Goal: Contribute content: Add original content to the website for others to see

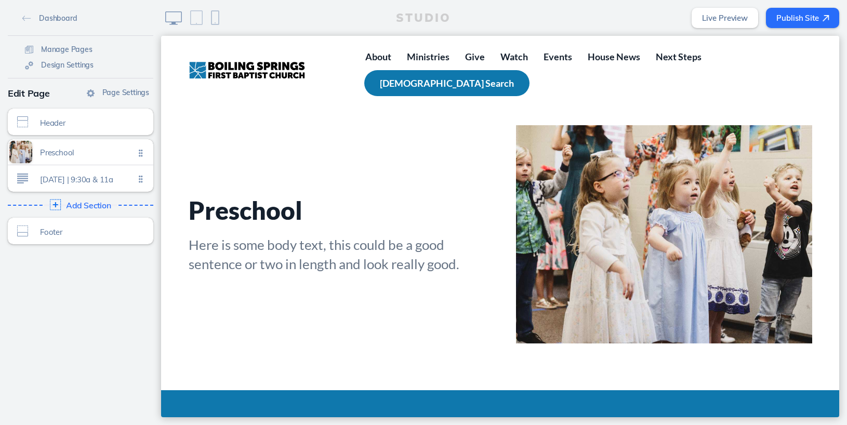
click at [59, 203] on img at bounding box center [55, 205] width 11 height 11
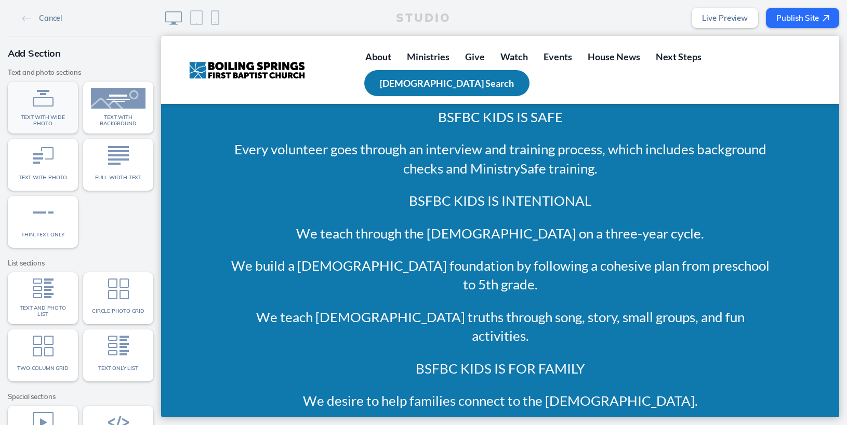
click at [50, 125] on span "Text with wide photo" at bounding box center [43, 120] width 55 height 12
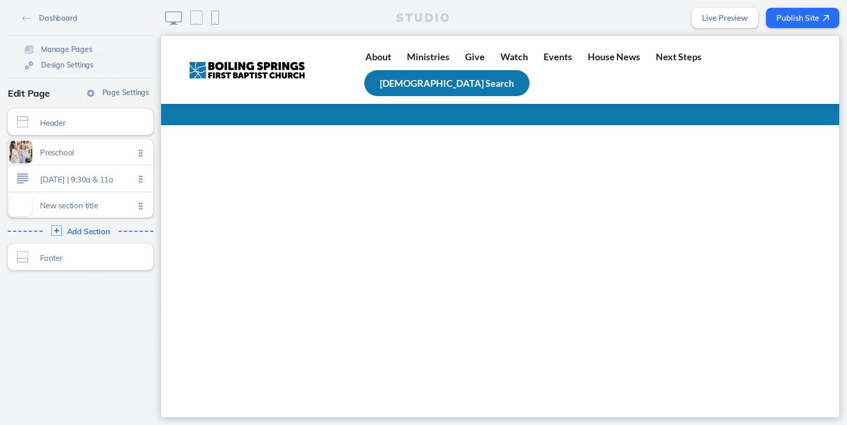
scroll to position [810, 0]
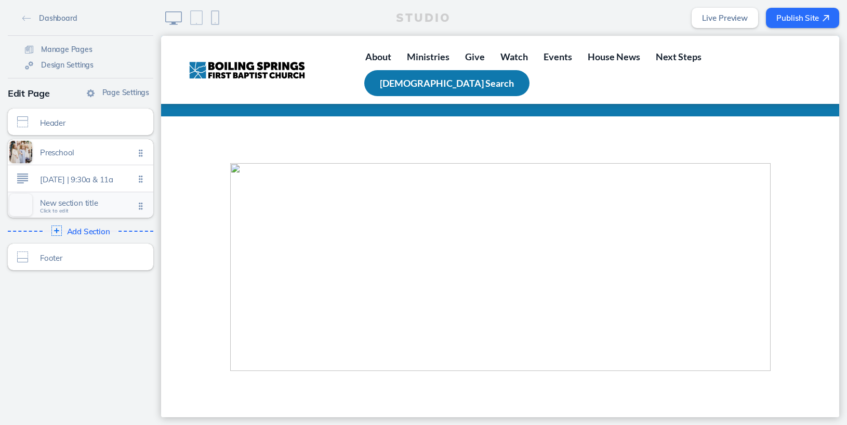
click at [57, 212] on span "Click to edit" at bounding box center [54, 211] width 29 height 6
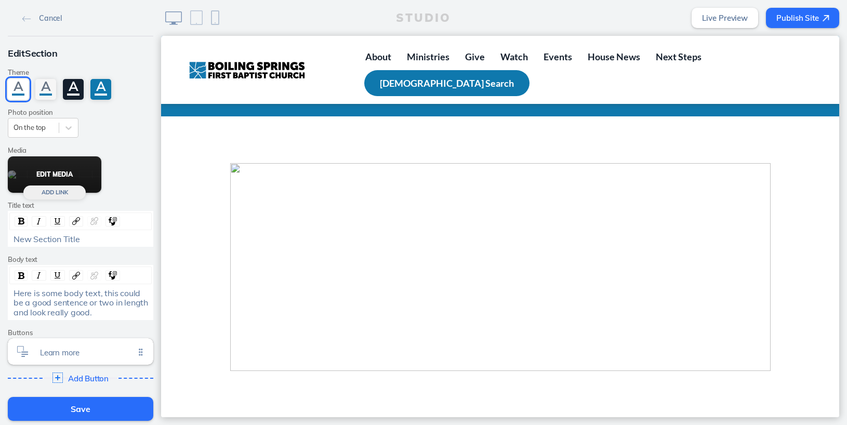
click at [61, 173] on button "Edit Media" at bounding box center [55, 174] width 94 height 36
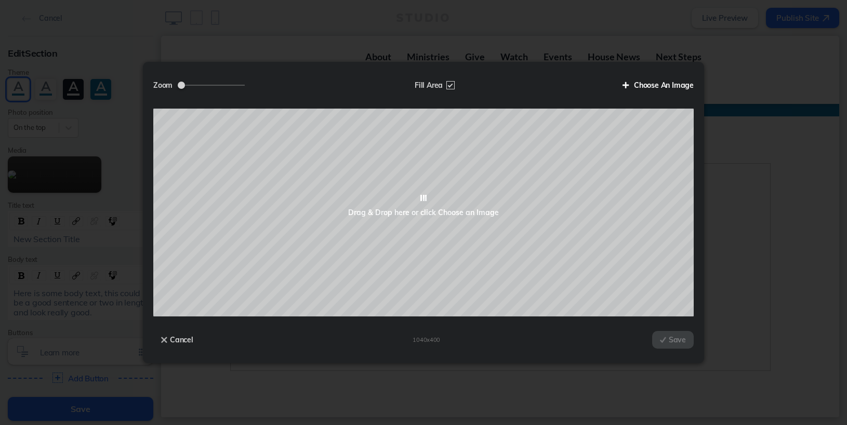
click at [663, 88] on label "Choose An Image" at bounding box center [654, 85] width 79 height 18
click at [0, 0] on input "Choose An Image" at bounding box center [0, 0] width 0 height 0
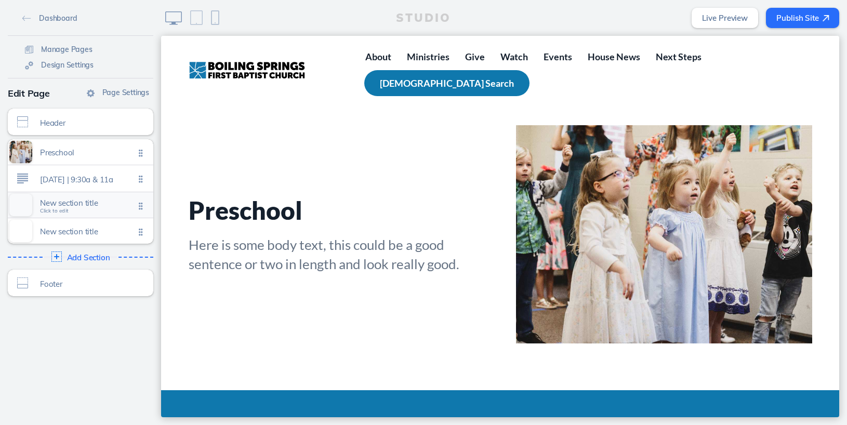
click at [64, 212] on span "Click to edit" at bounding box center [54, 211] width 29 height 6
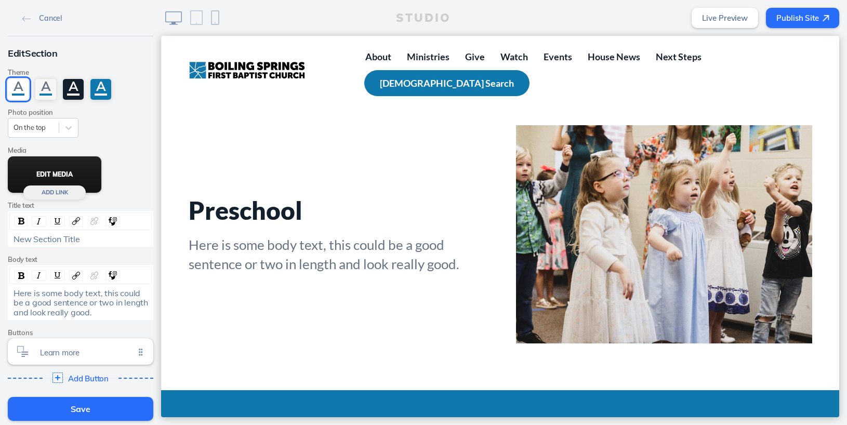
click at [65, 181] on button "Edit Media" at bounding box center [55, 174] width 94 height 36
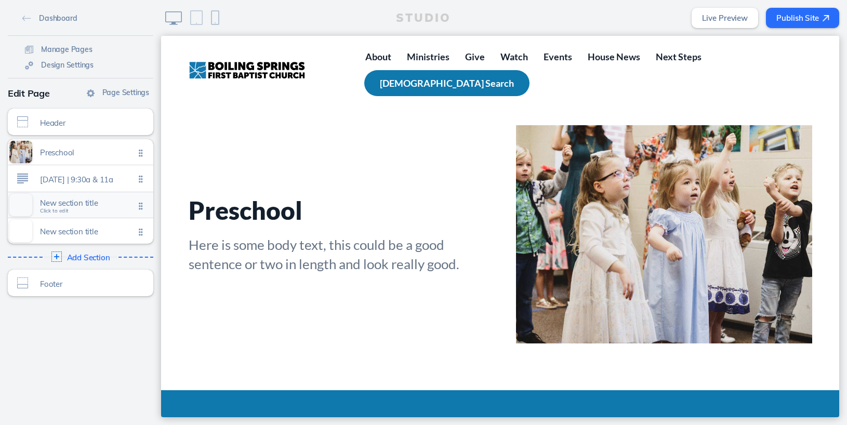
click at [67, 211] on span "Click to edit" at bounding box center [54, 211] width 29 height 6
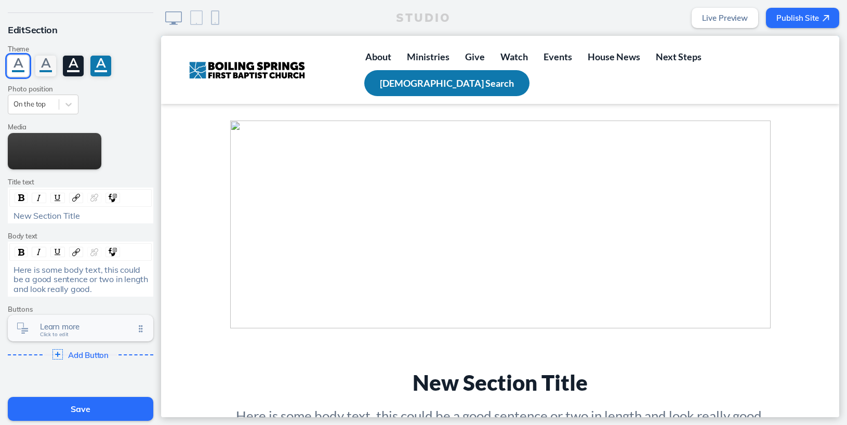
scroll to position [98, 0]
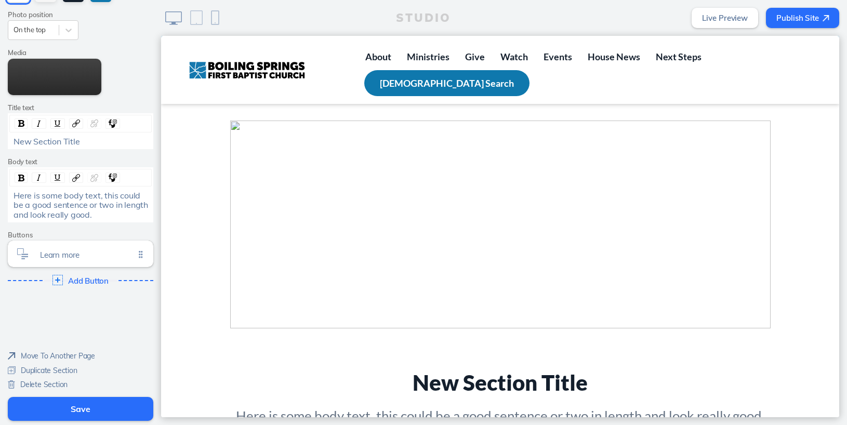
click at [29, 380] on span "Delete Section" at bounding box center [43, 384] width 47 height 9
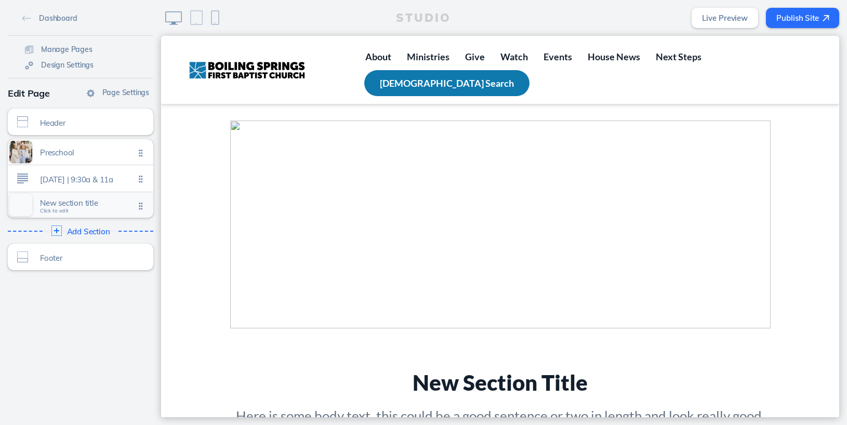
click at [62, 211] on span "Click to edit" at bounding box center [54, 211] width 29 height 6
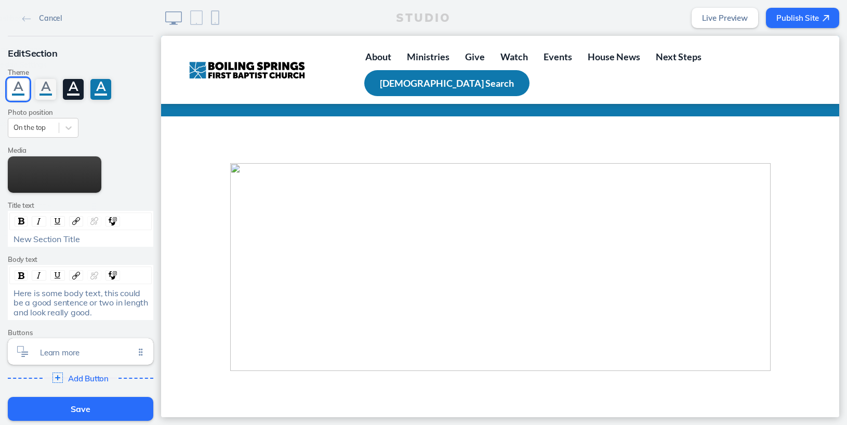
scroll to position [810, 0]
click at [56, 176] on button "Edit Media" at bounding box center [55, 174] width 94 height 36
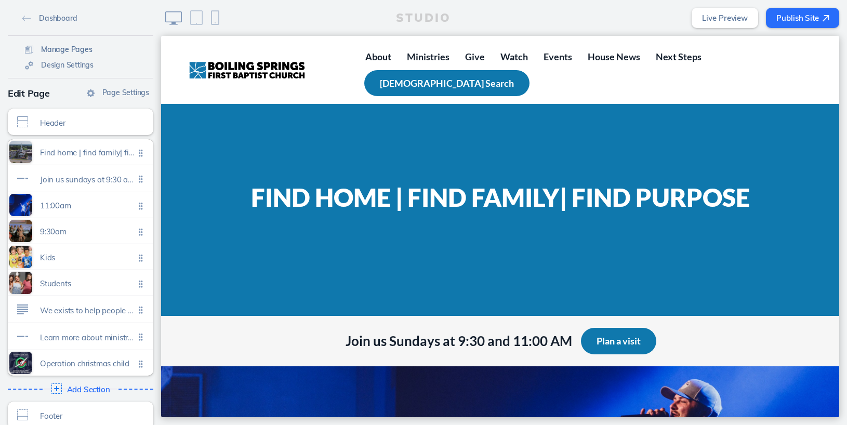
click at [54, 48] on span "Manage Pages" at bounding box center [66, 49] width 51 height 9
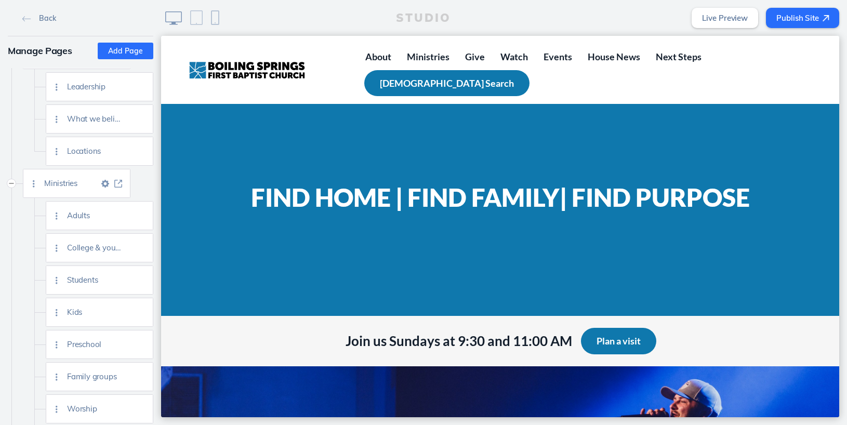
scroll to position [85, 0]
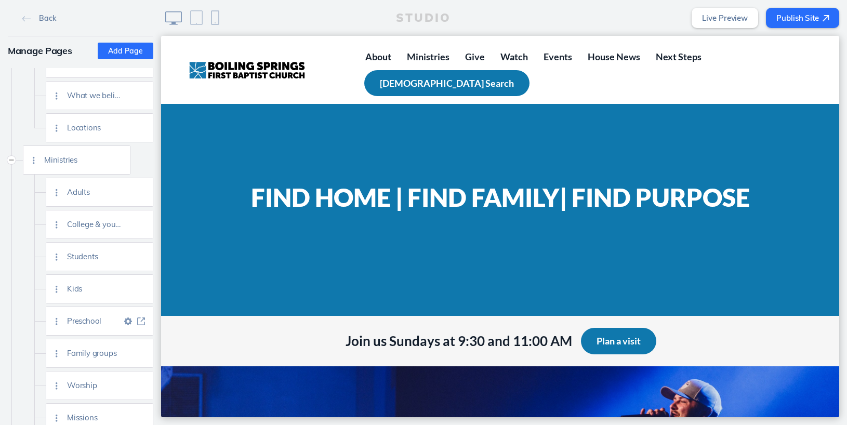
click at [143, 323] on img at bounding box center [141, 322] width 8 height 8
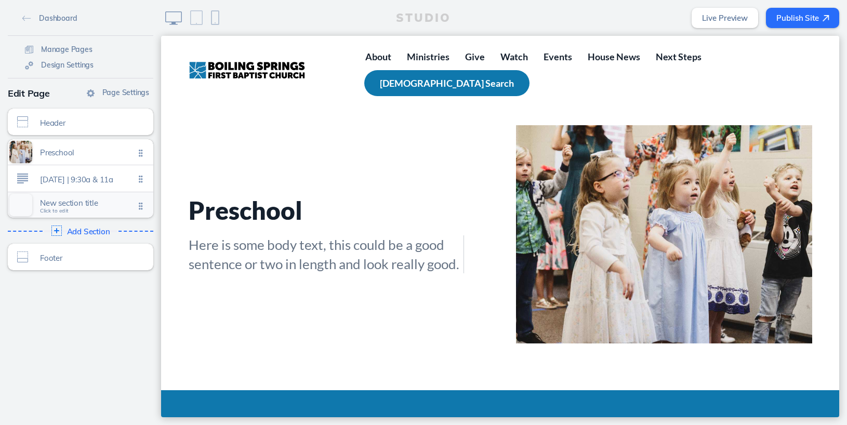
click at [60, 210] on span "Click to edit" at bounding box center [54, 211] width 29 height 6
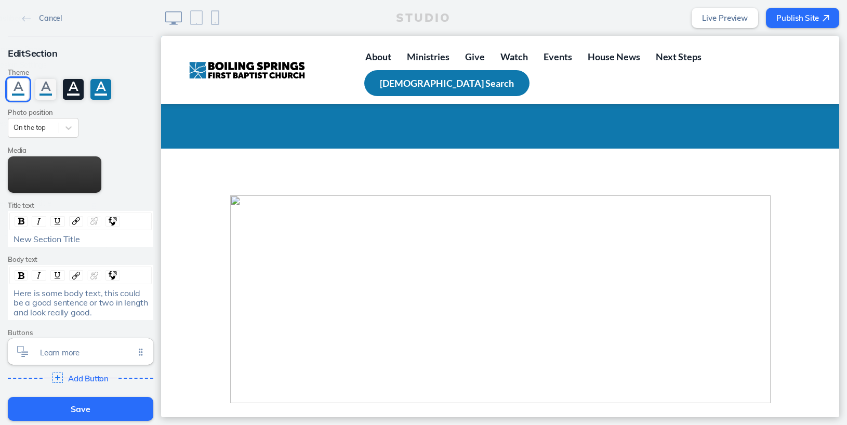
scroll to position [853, 0]
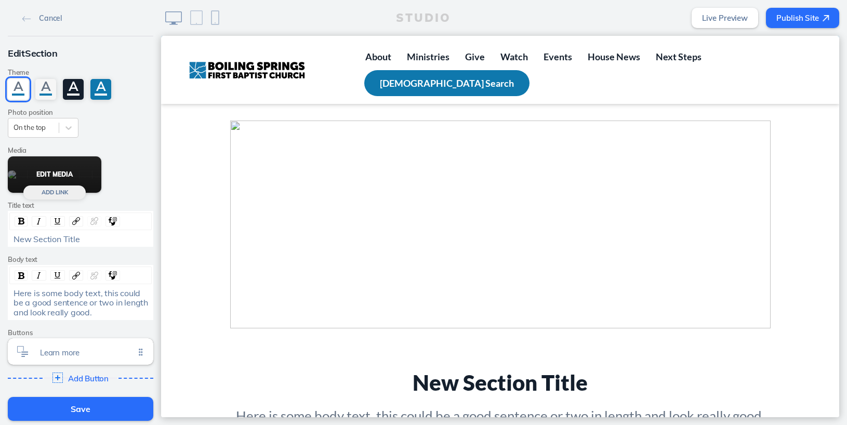
click at [49, 168] on button "Edit Media" at bounding box center [55, 174] width 94 height 36
